Goal: Information Seeking & Learning: Learn about a topic

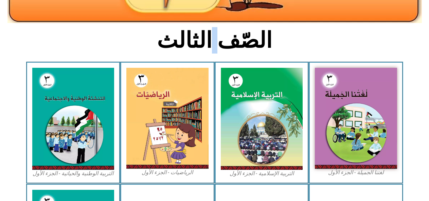
scroll to position [151, 0]
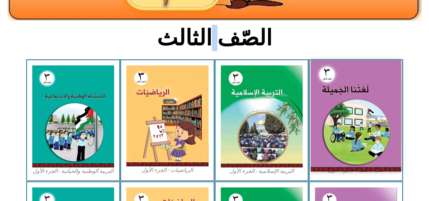
click at [345, 101] on img at bounding box center [356, 115] width 90 height 111
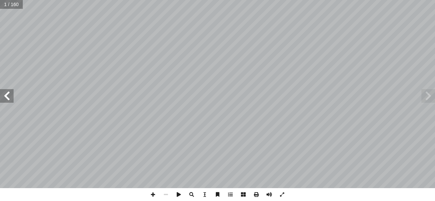
click at [427, 98] on span at bounding box center [428, 96] width 14 height 14
click at [10, 95] on span at bounding box center [7, 96] width 14 height 14
click at [10, 96] on span at bounding box center [7, 96] width 14 height 14
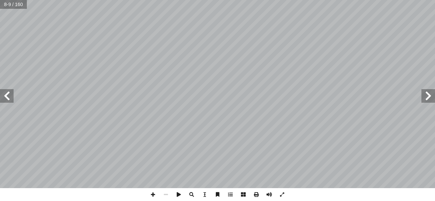
click at [10, 96] on span at bounding box center [7, 96] width 14 height 14
click at [422, 89] on span at bounding box center [428, 96] width 14 height 14
click at [425, 96] on span at bounding box center [428, 96] width 14 height 14
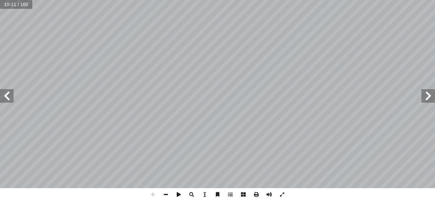
click at [7, 102] on span at bounding box center [7, 96] width 14 height 14
click at [118, 0] on html "الصفحة الرئيسية الصف الأول الصف الثاني الصف الثالث الصف الرابع الصف الخامس الصف…" at bounding box center [217, 31] width 435 height 62
